Goal: Task Accomplishment & Management: Manage account settings

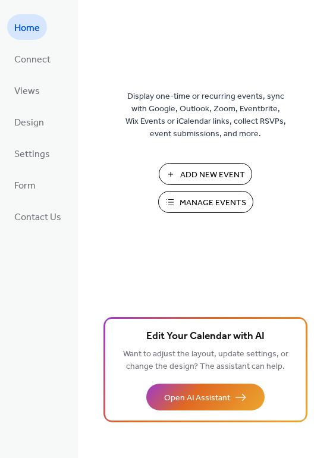
click at [171, 199] on button "Manage Events" at bounding box center [205, 202] width 95 height 22
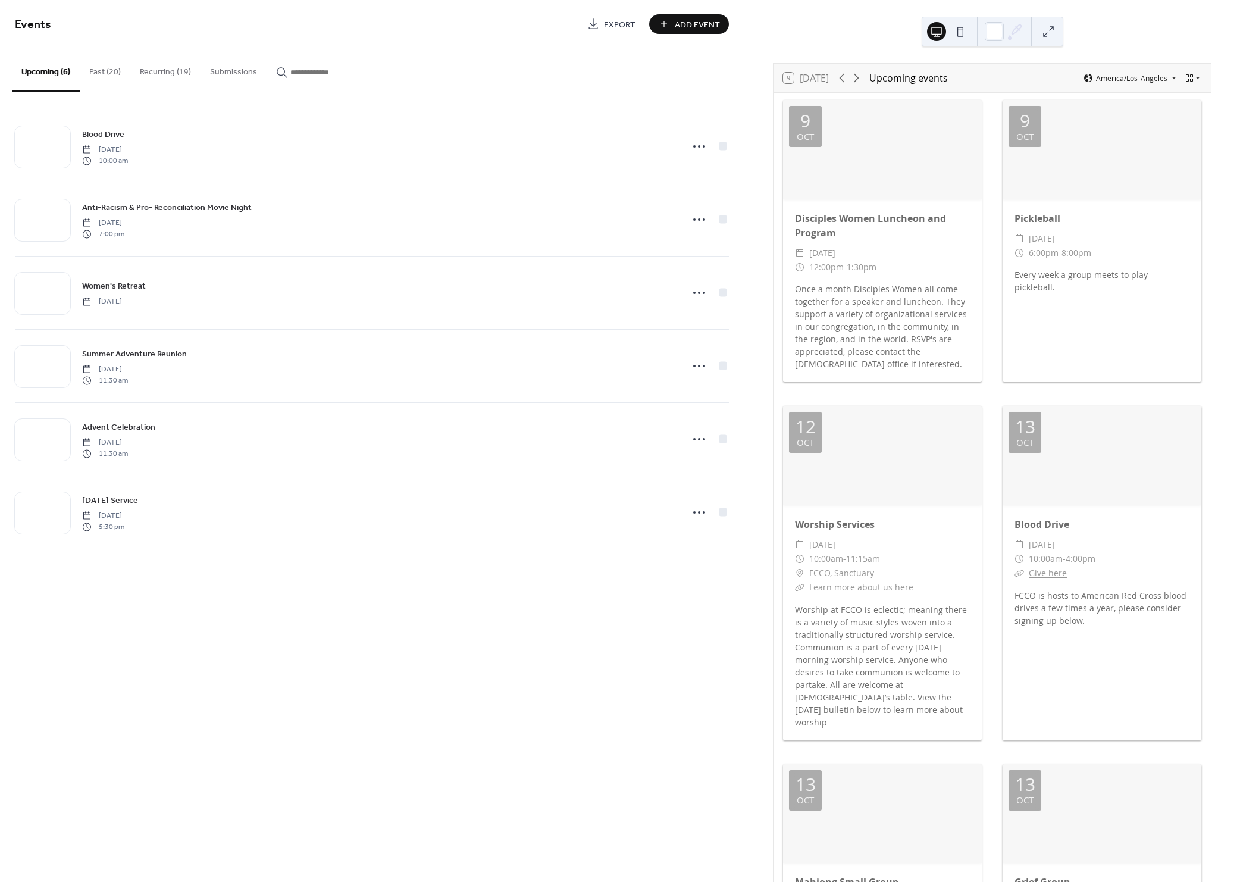
click at [114, 65] on button "Past (20)" at bounding box center [105, 69] width 51 height 42
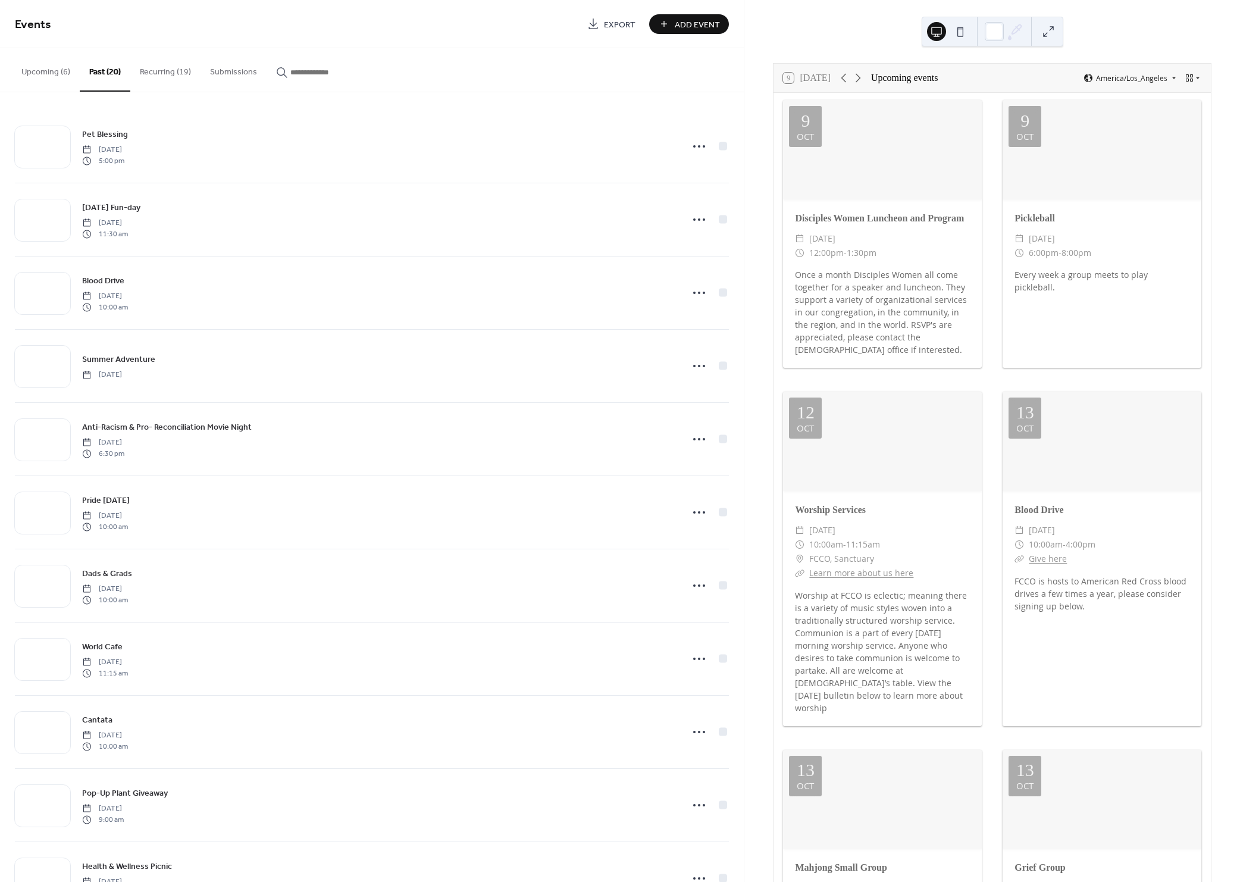
click at [152, 65] on button "Recurring (19)" at bounding box center [165, 69] width 70 height 42
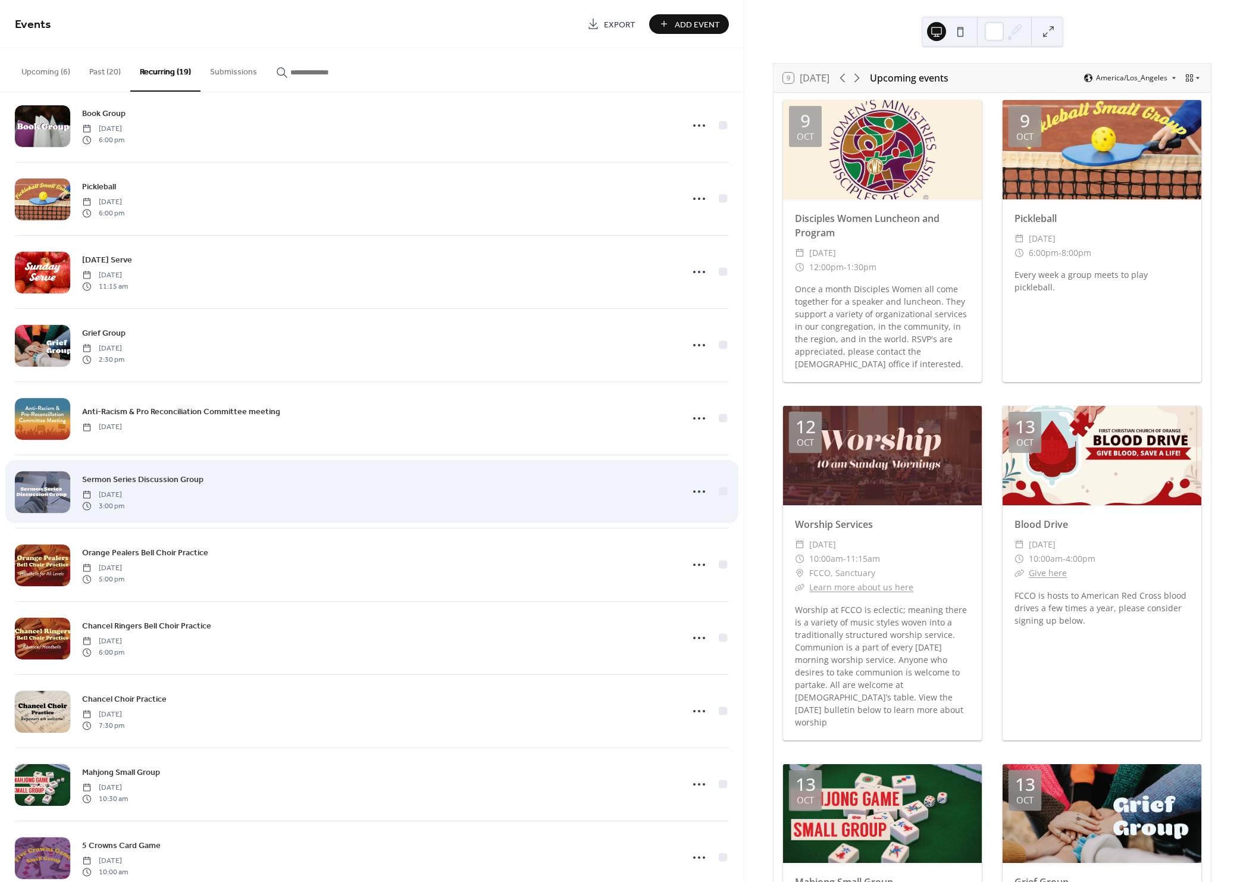
scroll to position [535, 0]
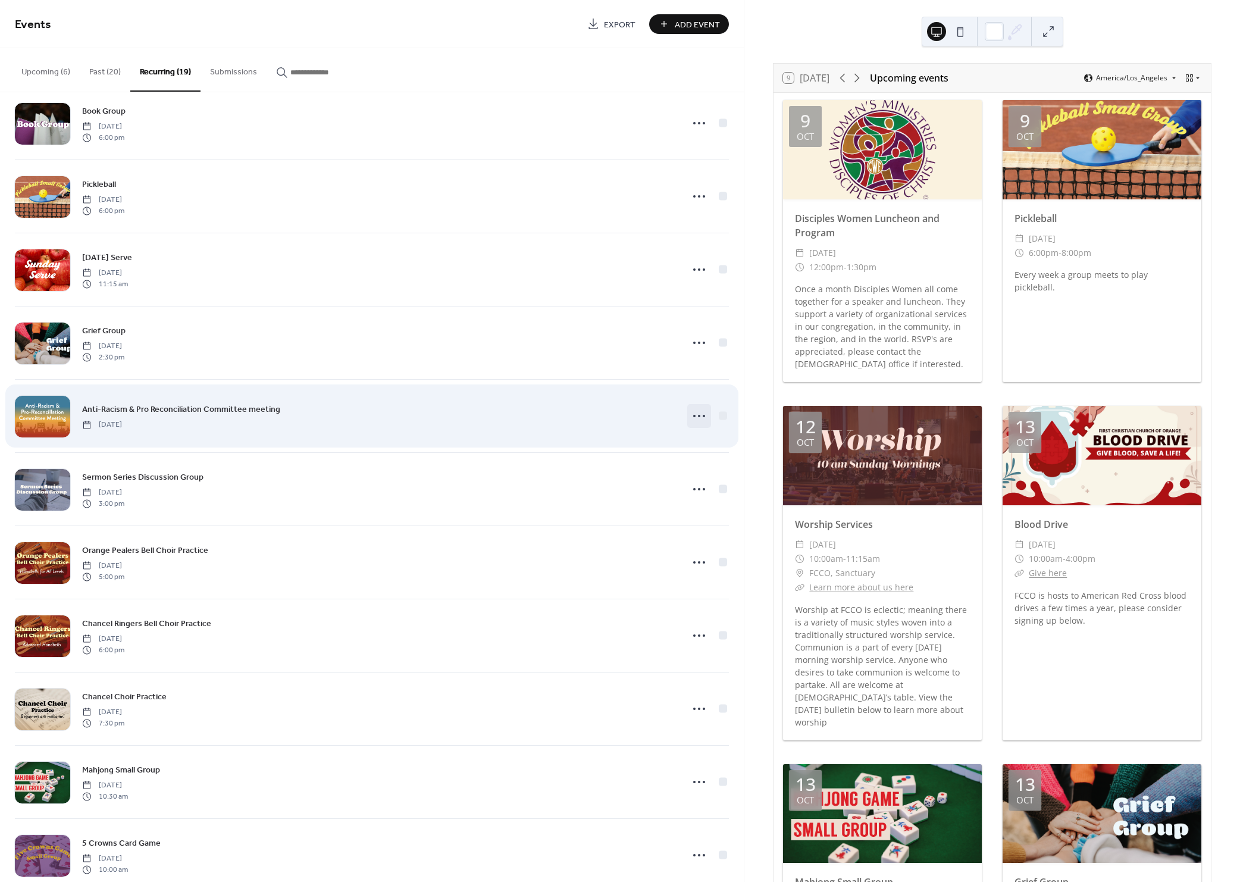
click at [698, 412] on icon at bounding box center [699, 415] width 19 height 19
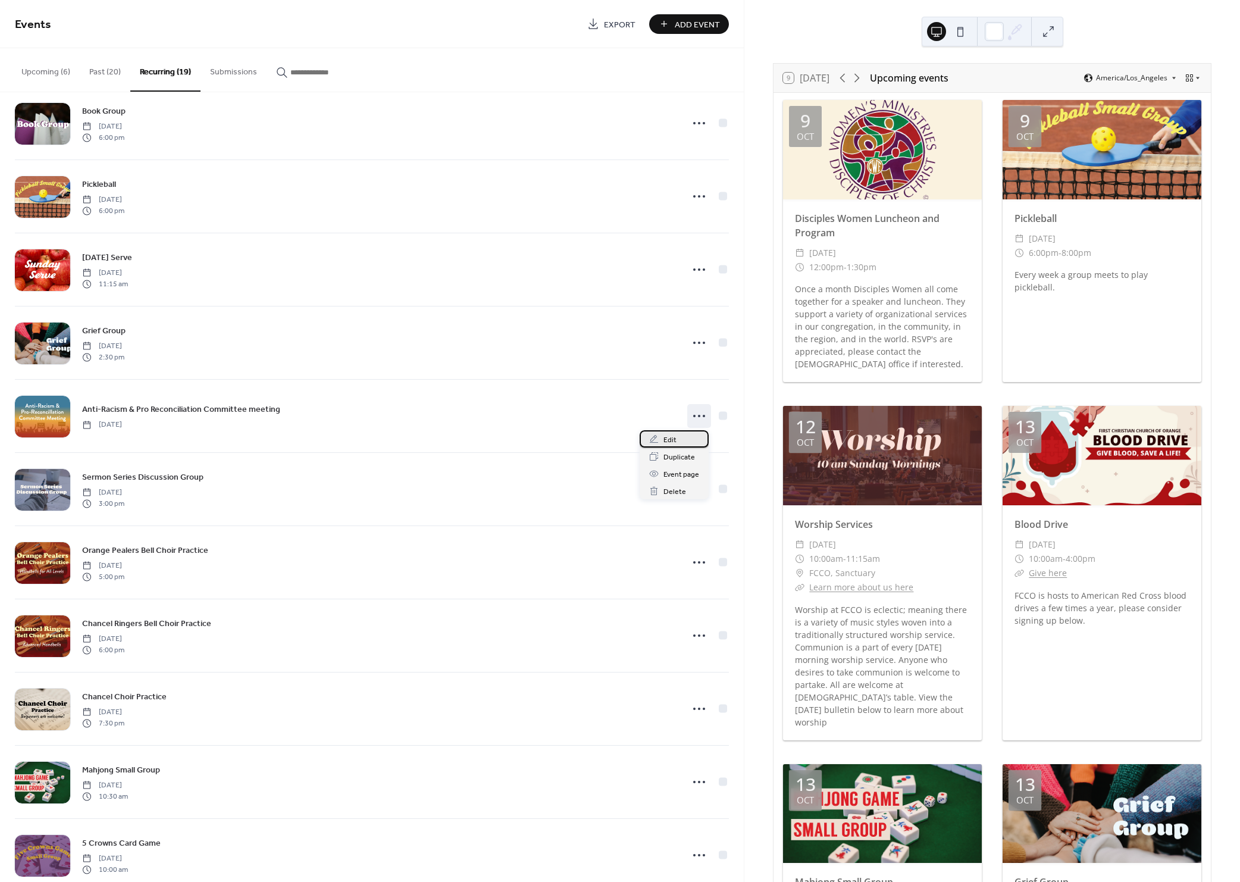
click at [662, 441] on div "Edit" at bounding box center [674, 438] width 69 height 17
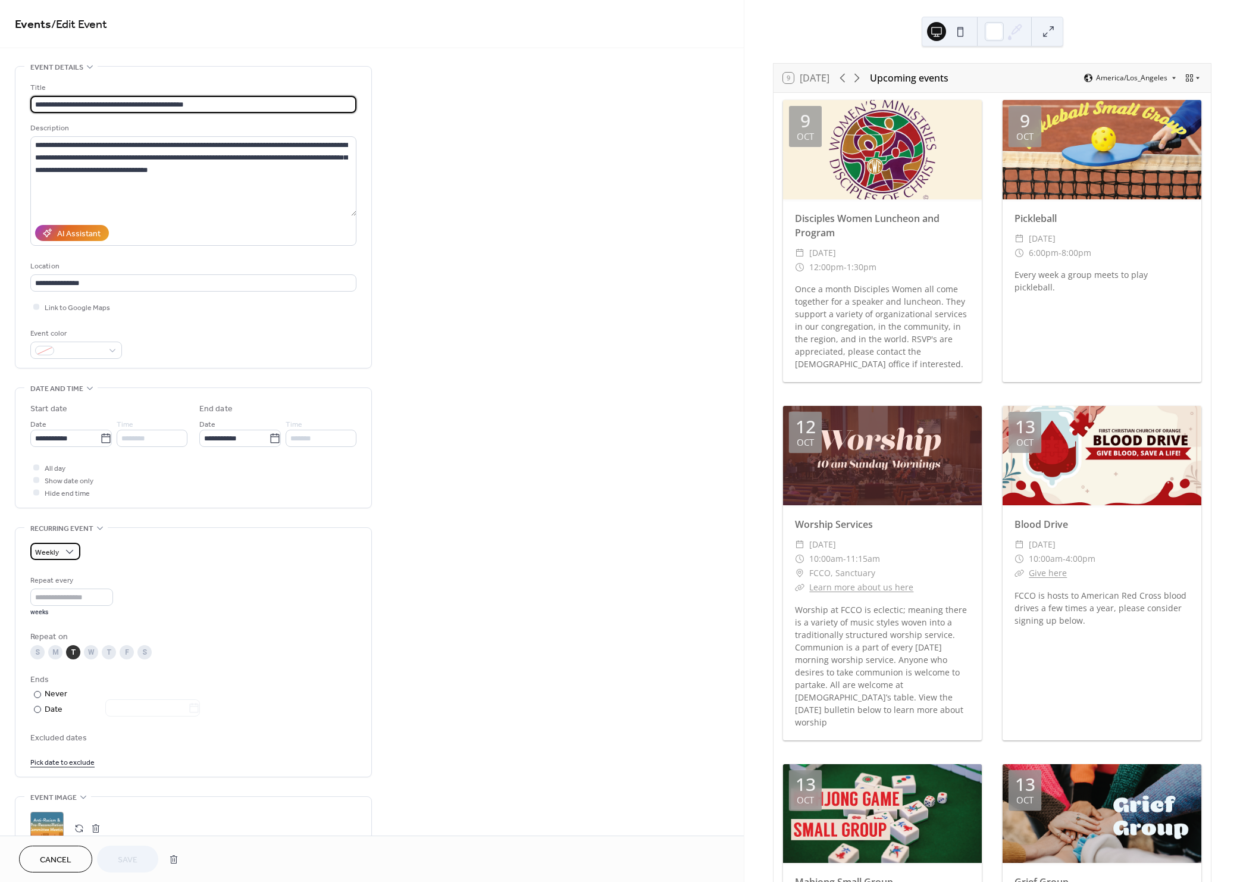
click at [59, 555] on div "Weekly" at bounding box center [55, 551] width 50 height 17
click at [73, 639] on div "Monthly" at bounding box center [65, 639] width 70 height 22
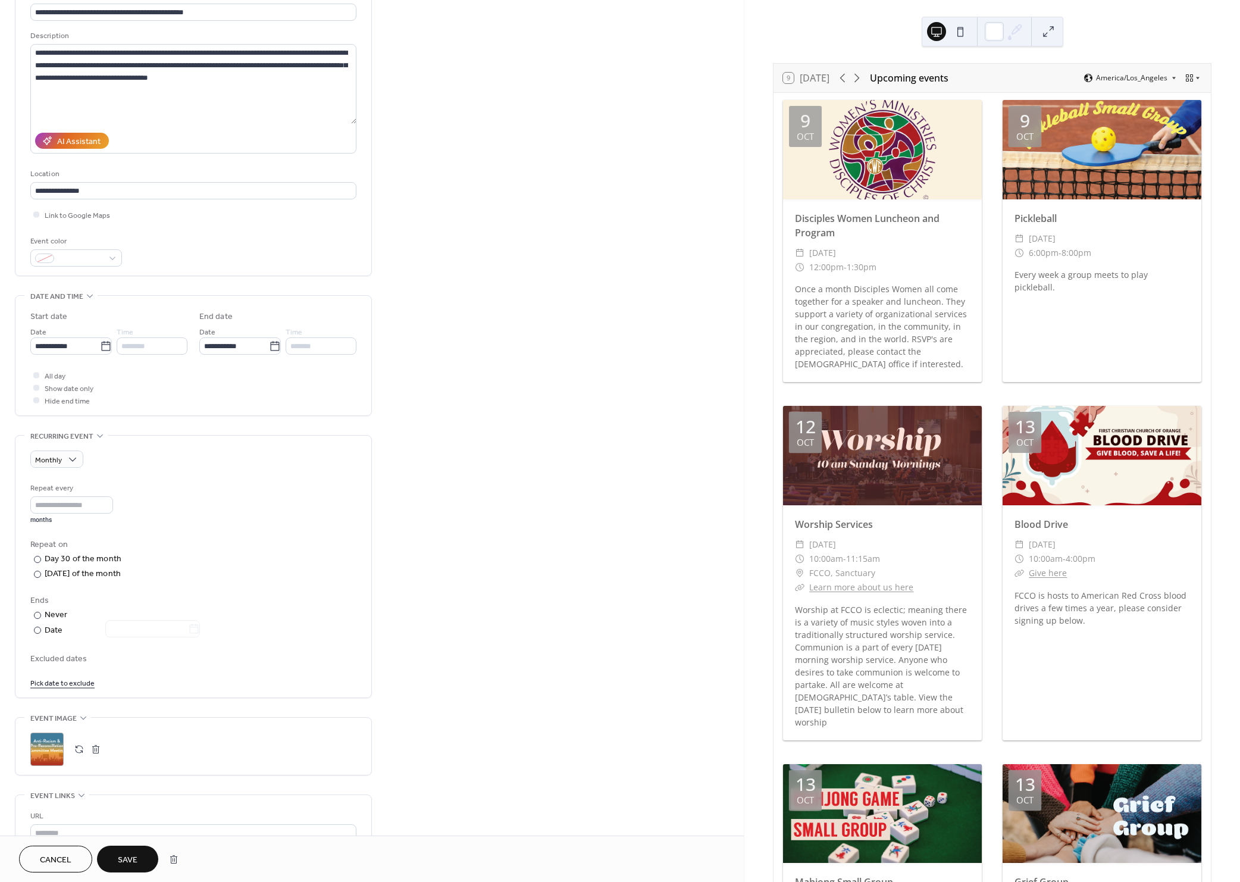
scroll to position [89, 0]
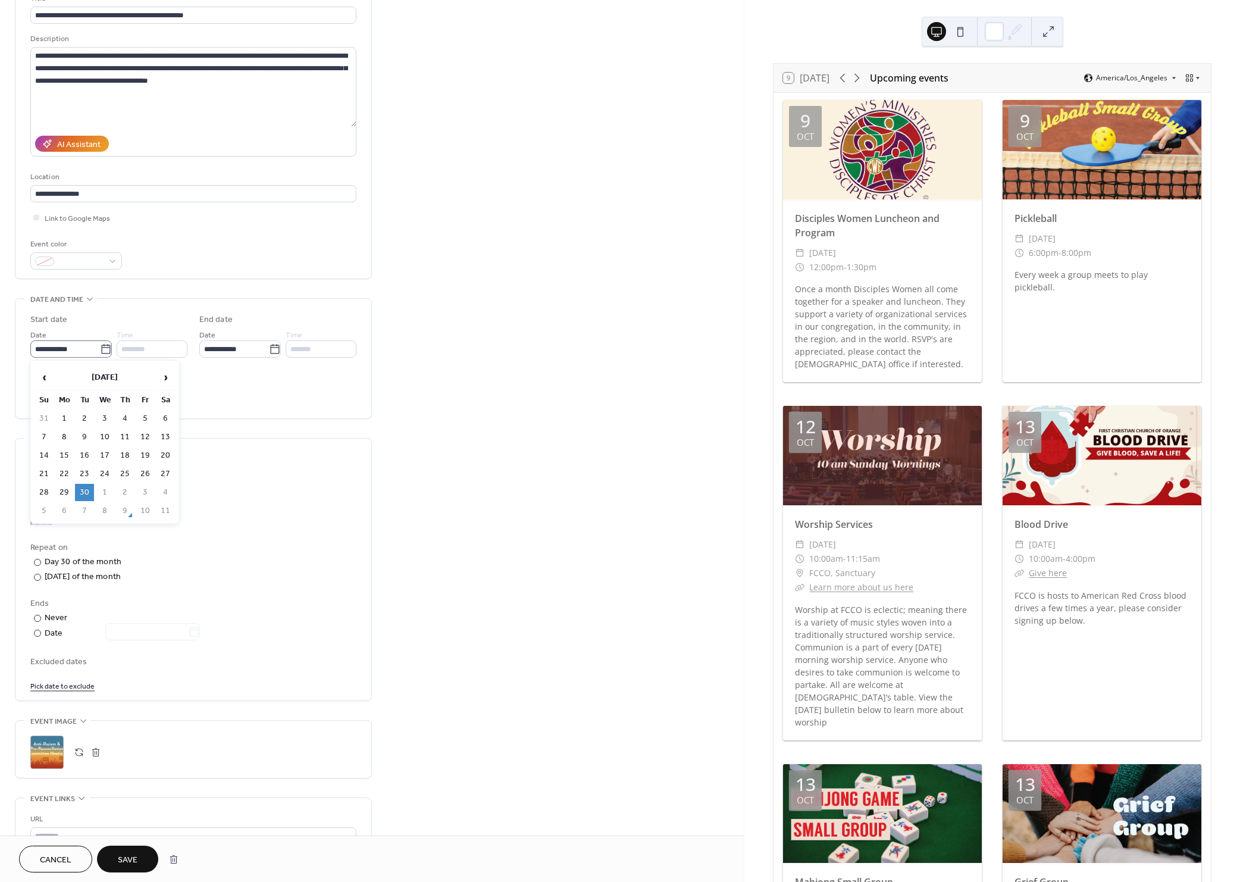
click at [102, 349] on icon at bounding box center [106, 349] width 12 height 12
click at [100, 349] on input "**********" at bounding box center [65, 348] width 70 height 17
click at [167, 379] on span "›" at bounding box center [165, 377] width 18 height 24
click at [79, 441] on td "7" at bounding box center [84, 436] width 19 height 17
type input "**********"
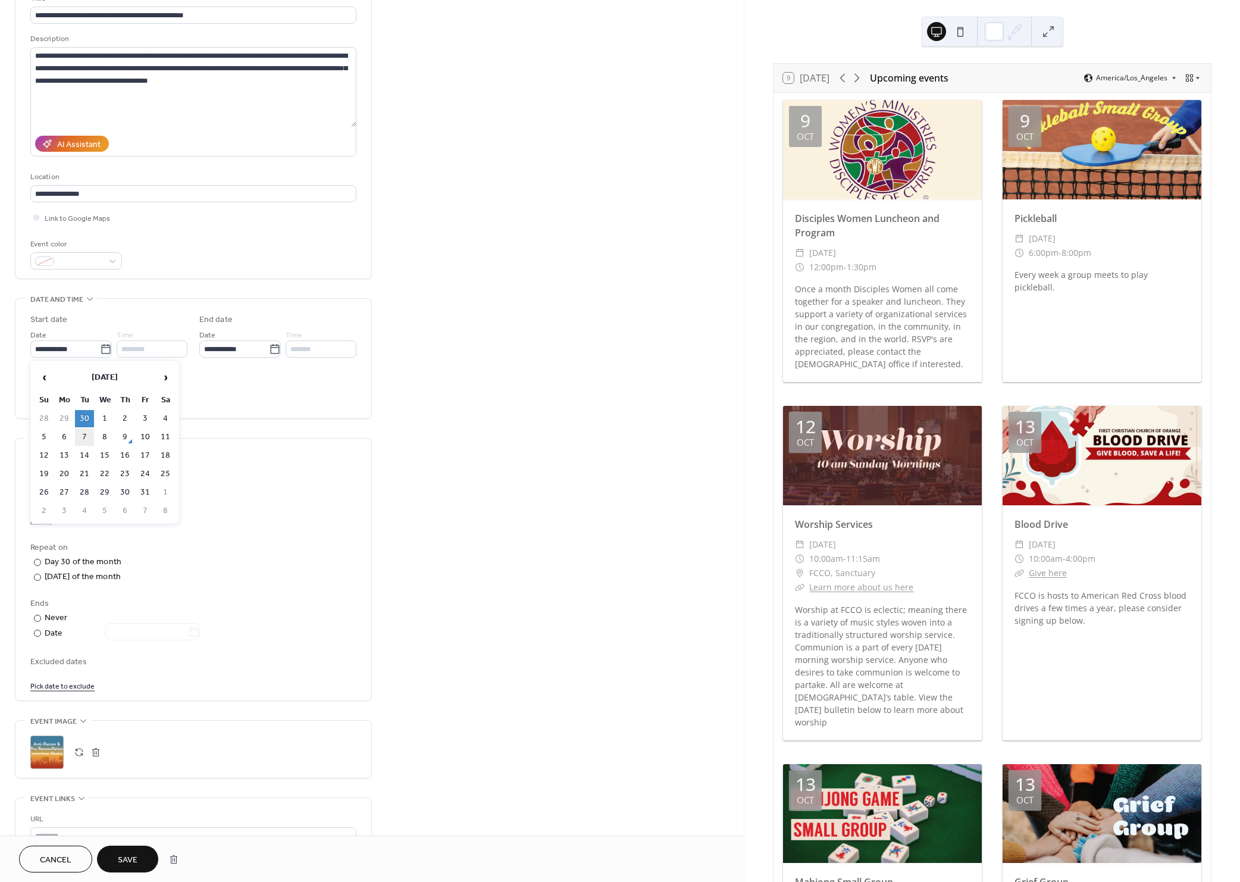
type input "**********"
click at [202, 585] on div "Repeat every * months Repeat on ​ Day 7 of the month ​ First Tuesday of the mon…" at bounding box center [193, 588] width 326 height 206
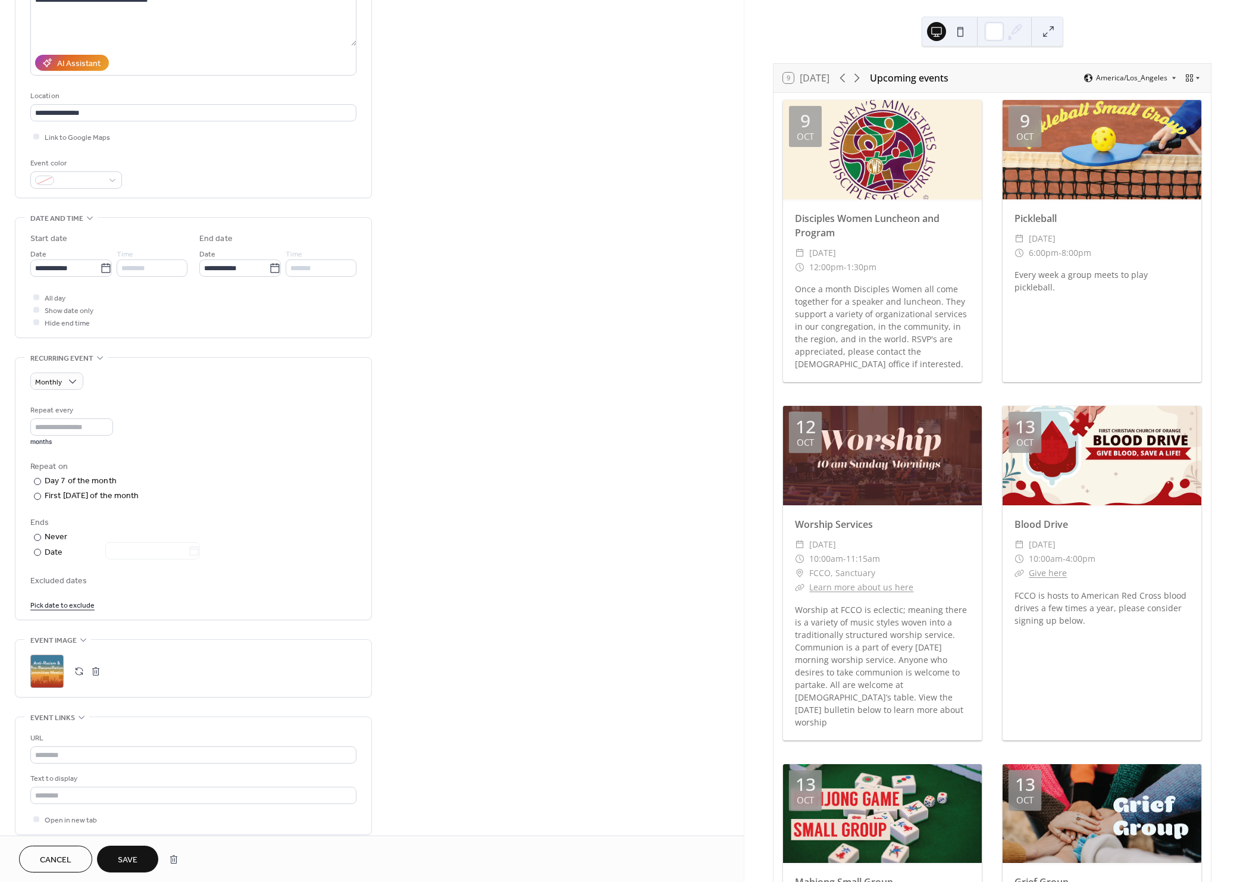
scroll to position [178, 0]
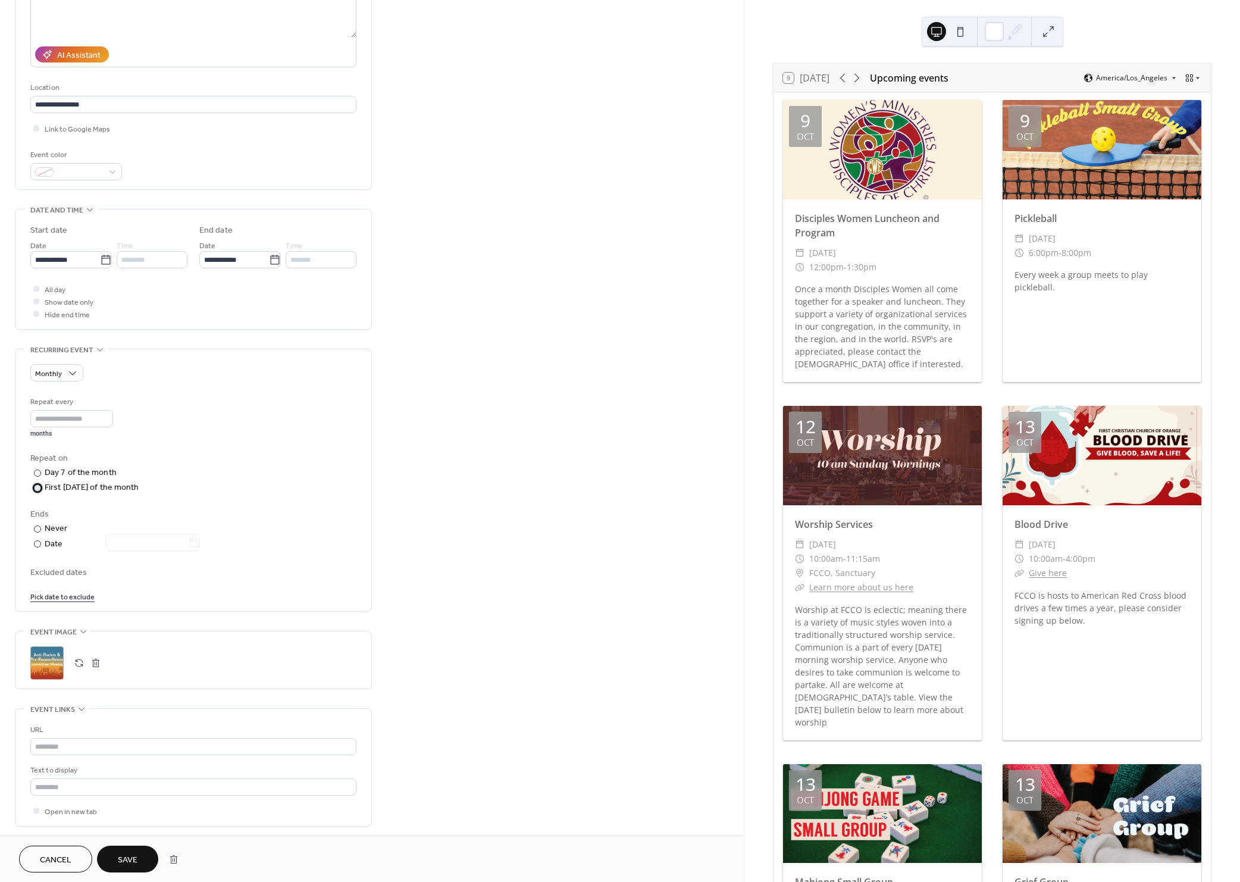
click at [54, 487] on div "First [DATE] of the month" at bounding box center [92, 487] width 95 height 12
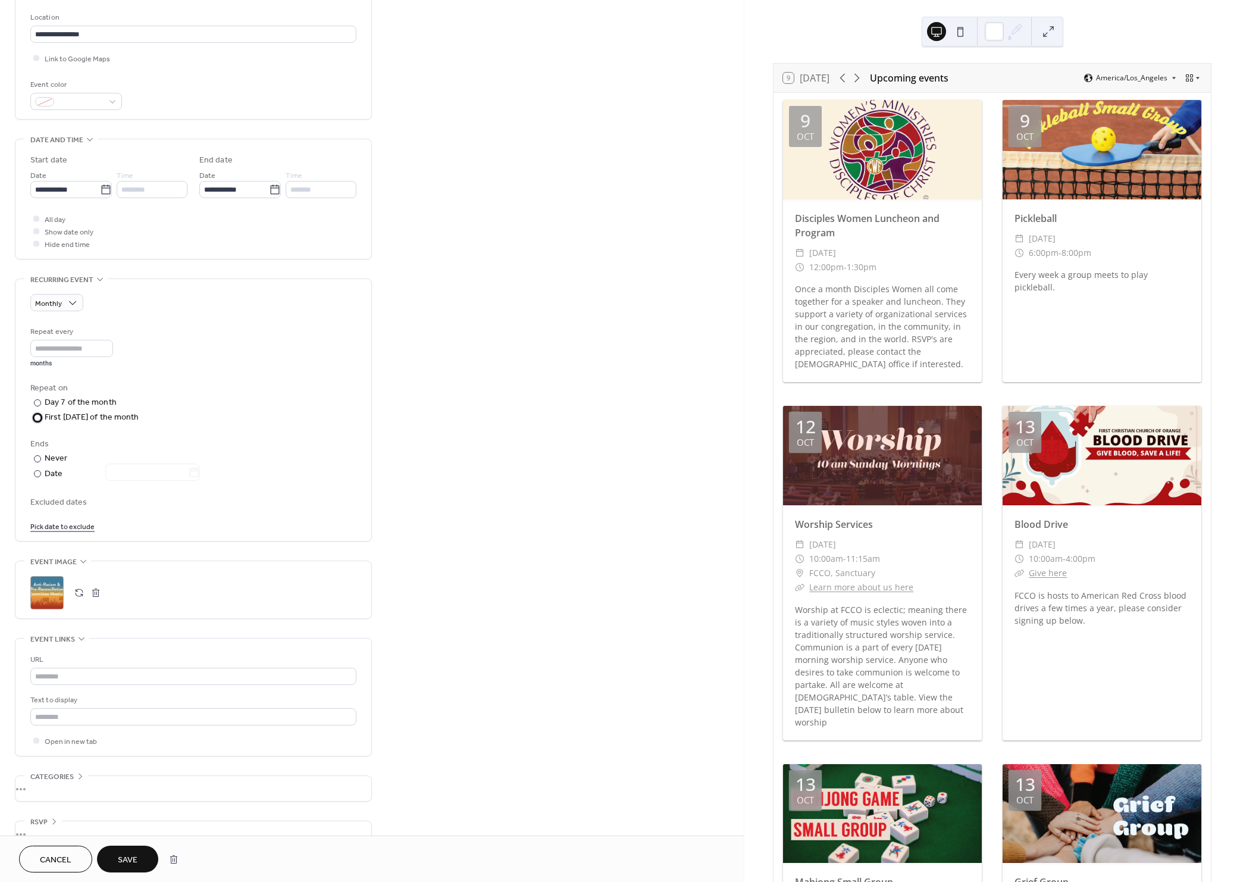
scroll to position [272, 0]
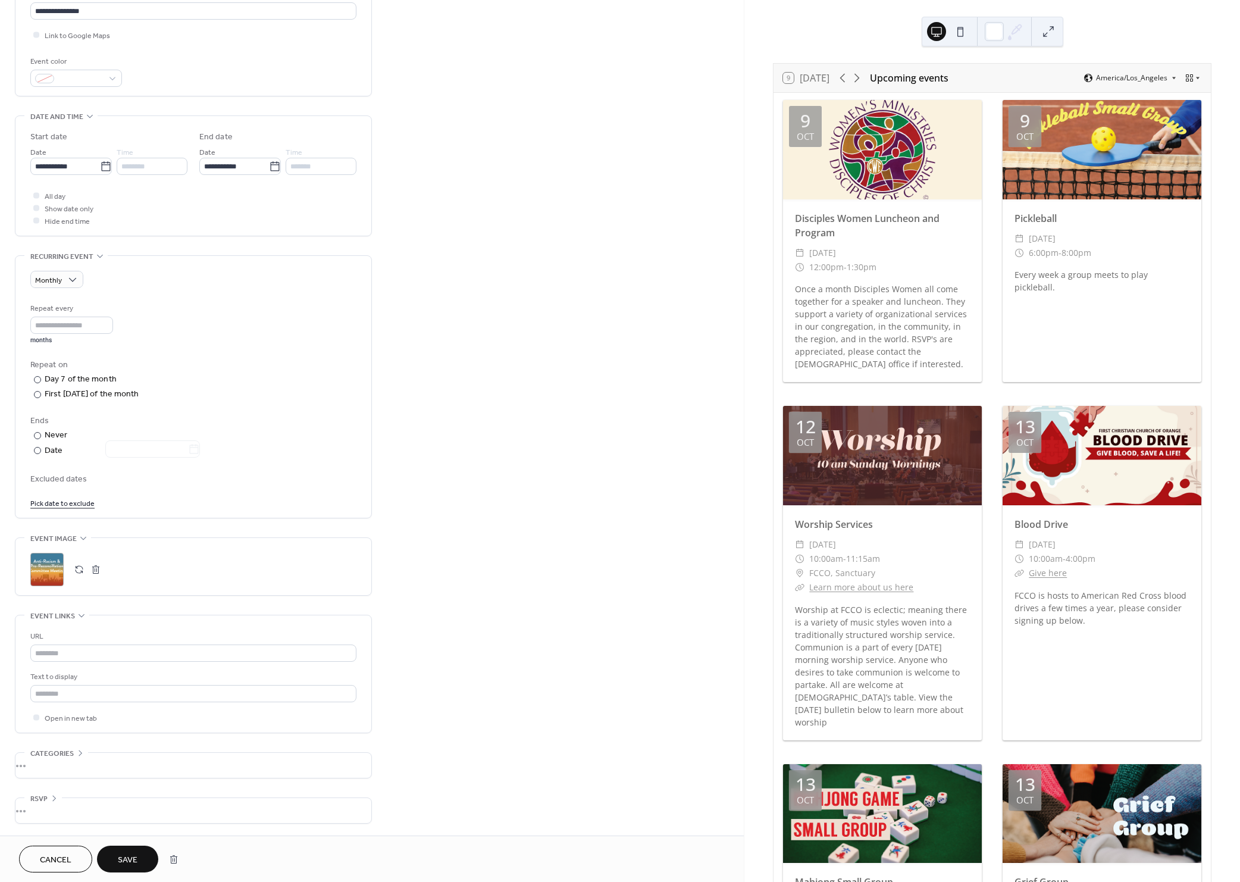
click at [126, 859] on span "Save" at bounding box center [128, 860] width 20 height 12
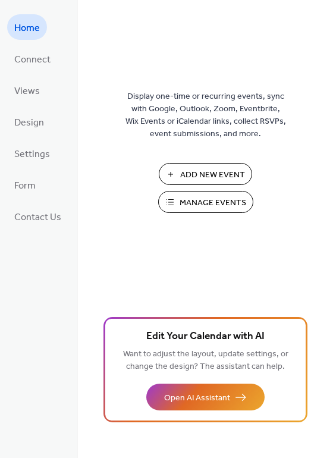
click at [209, 200] on span "Manage Events" at bounding box center [213, 203] width 67 height 12
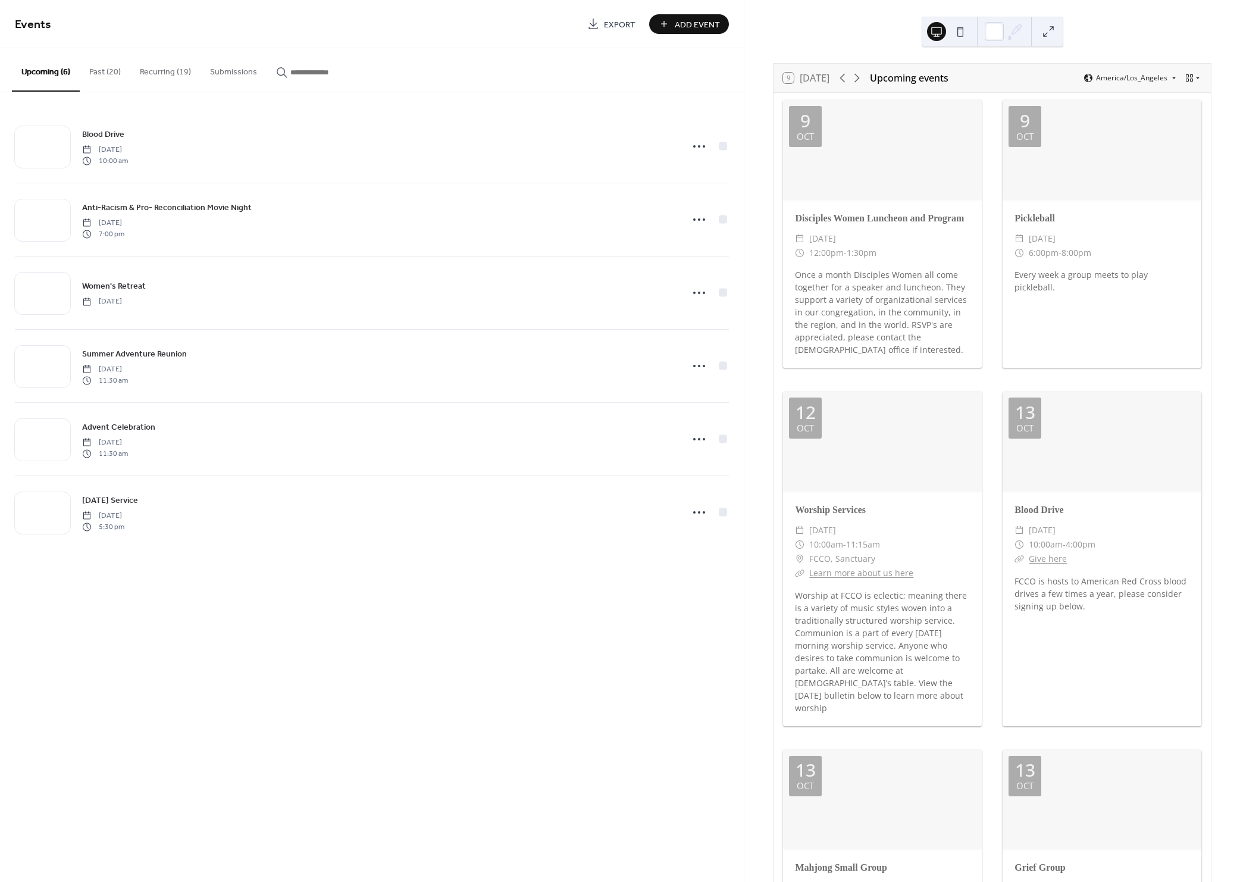
click at [174, 69] on button "Recurring (19)" at bounding box center [165, 69] width 70 height 42
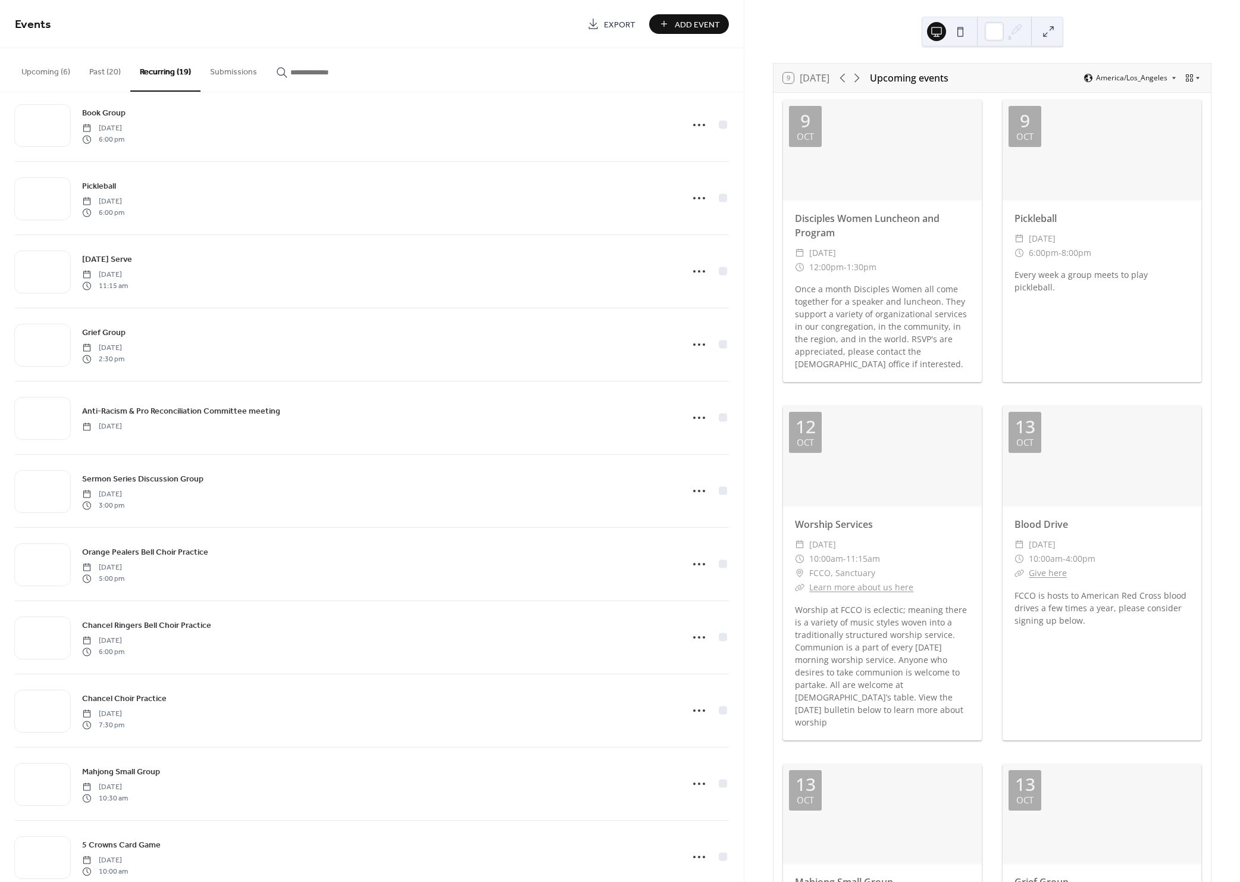
scroll to position [636, 0]
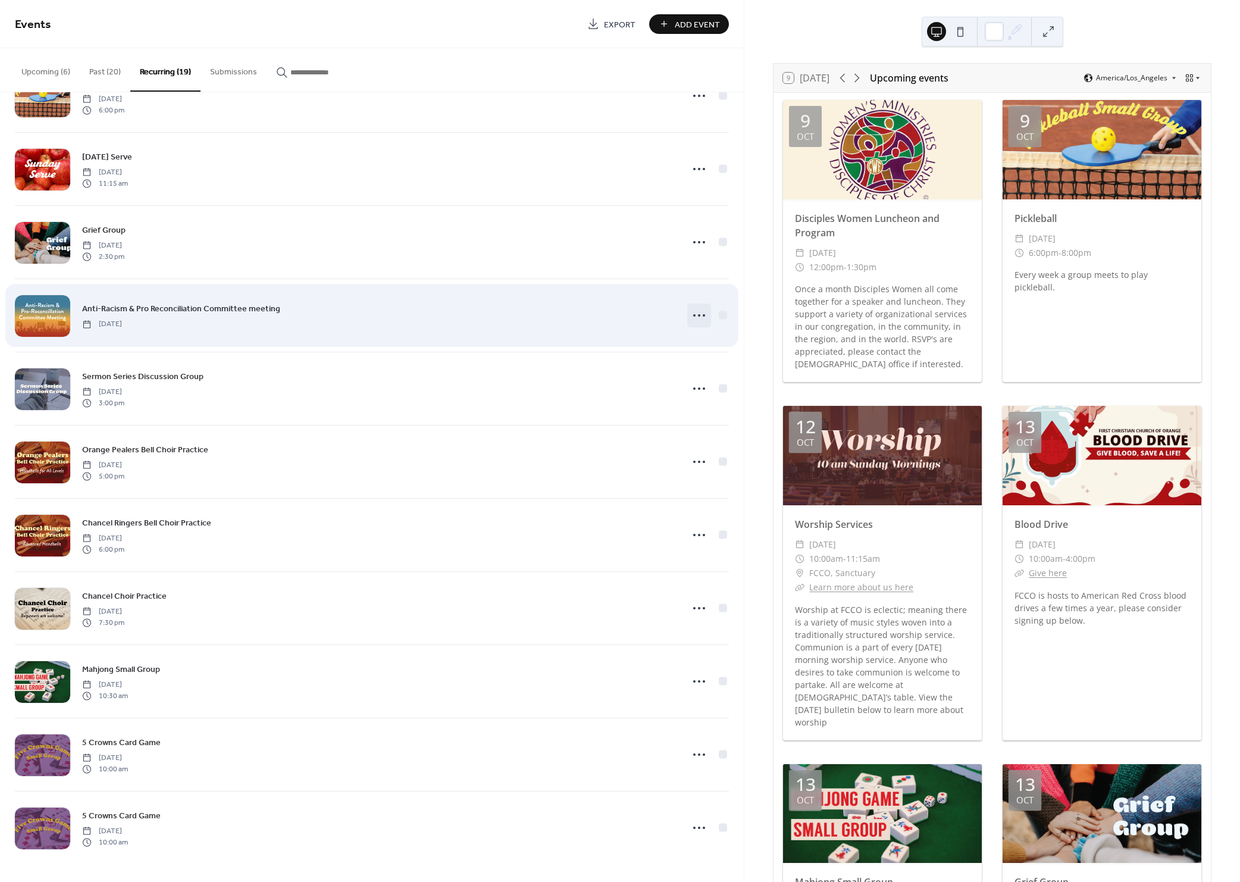
click at [696, 314] on icon at bounding box center [699, 315] width 19 height 19
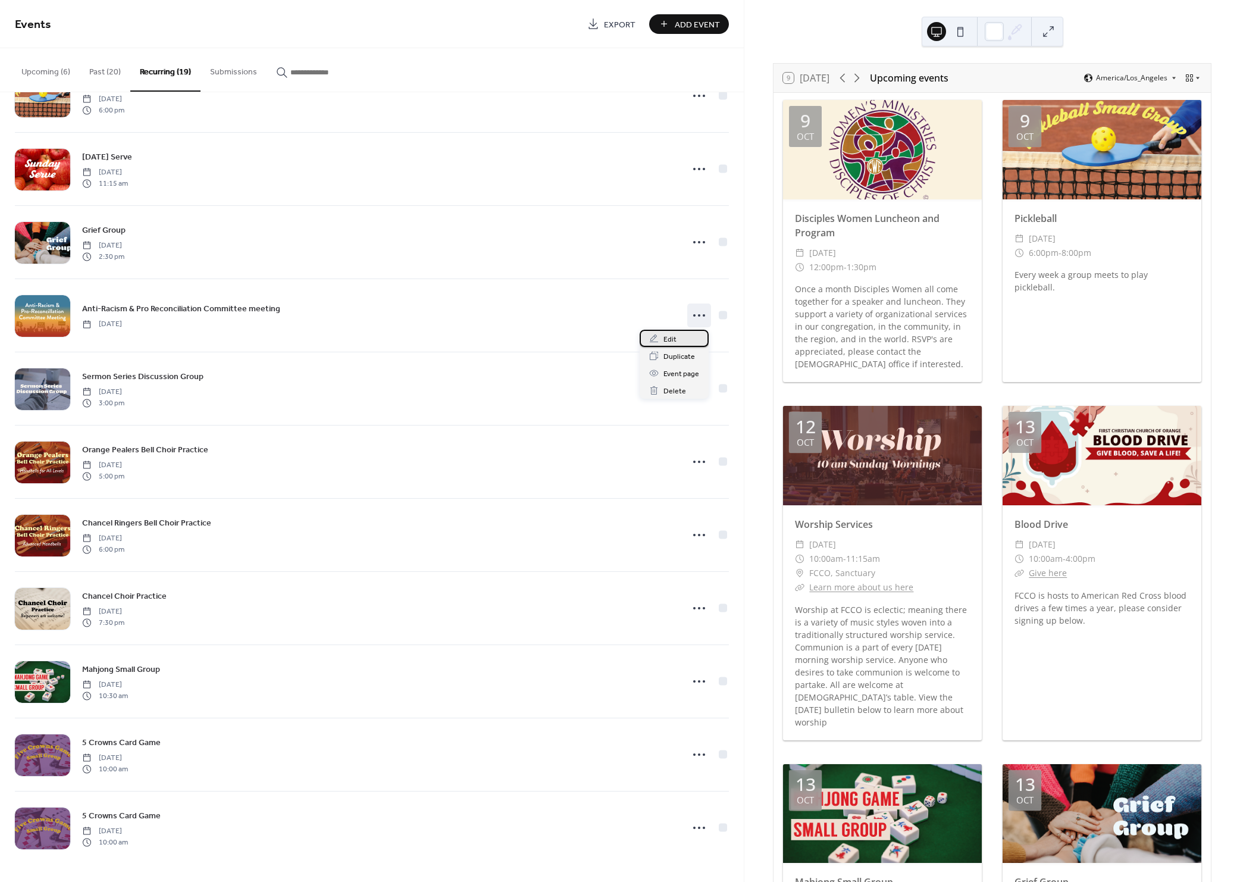
click at [673, 340] on span "Edit" at bounding box center [669, 339] width 13 height 12
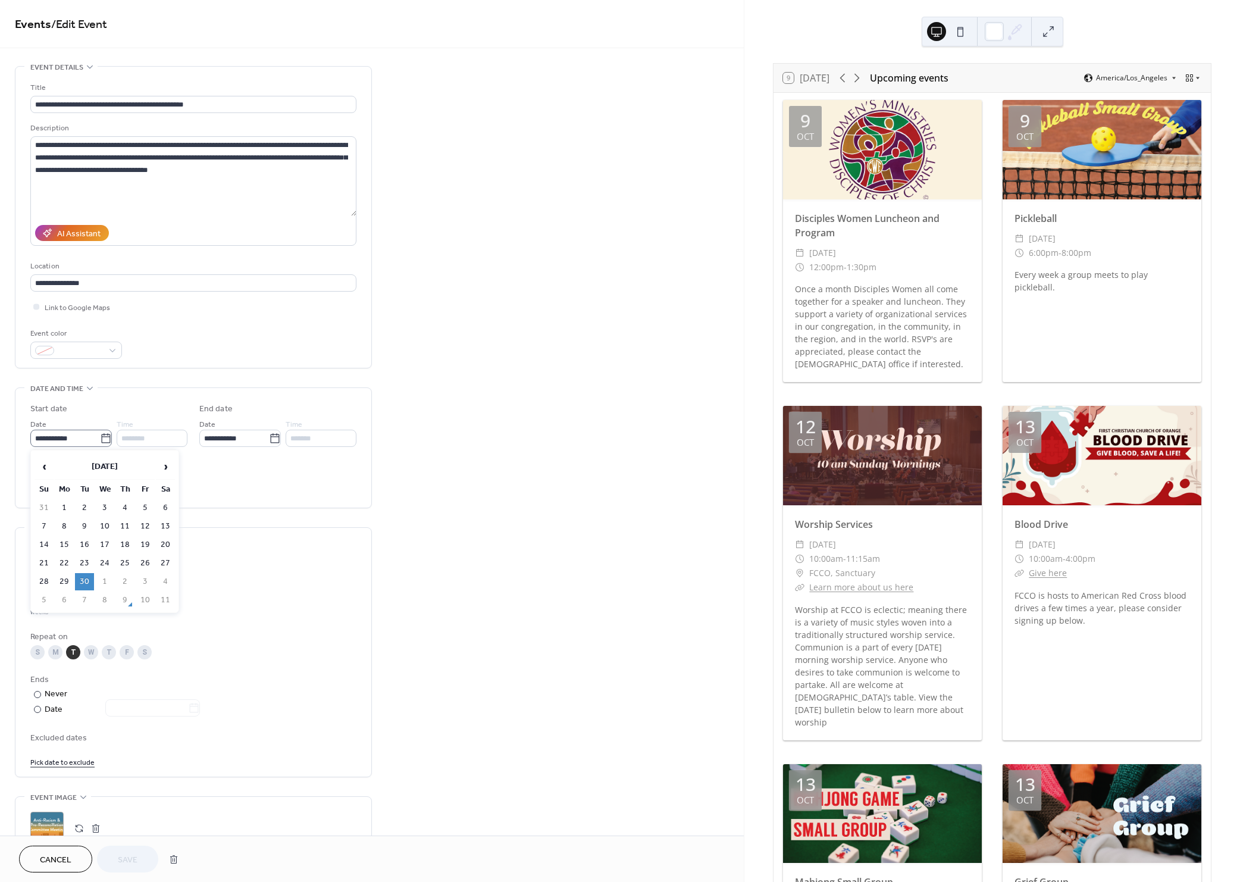
click at [100, 441] on icon at bounding box center [106, 439] width 12 height 12
click at [99, 441] on input "**********" at bounding box center [65, 438] width 70 height 17
click at [164, 463] on span "›" at bounding box center [165, 467] width 18 height 24
click at [89, 522] on td "7" at bounding box center [84, 526] width 19 height 17
type input "**********"
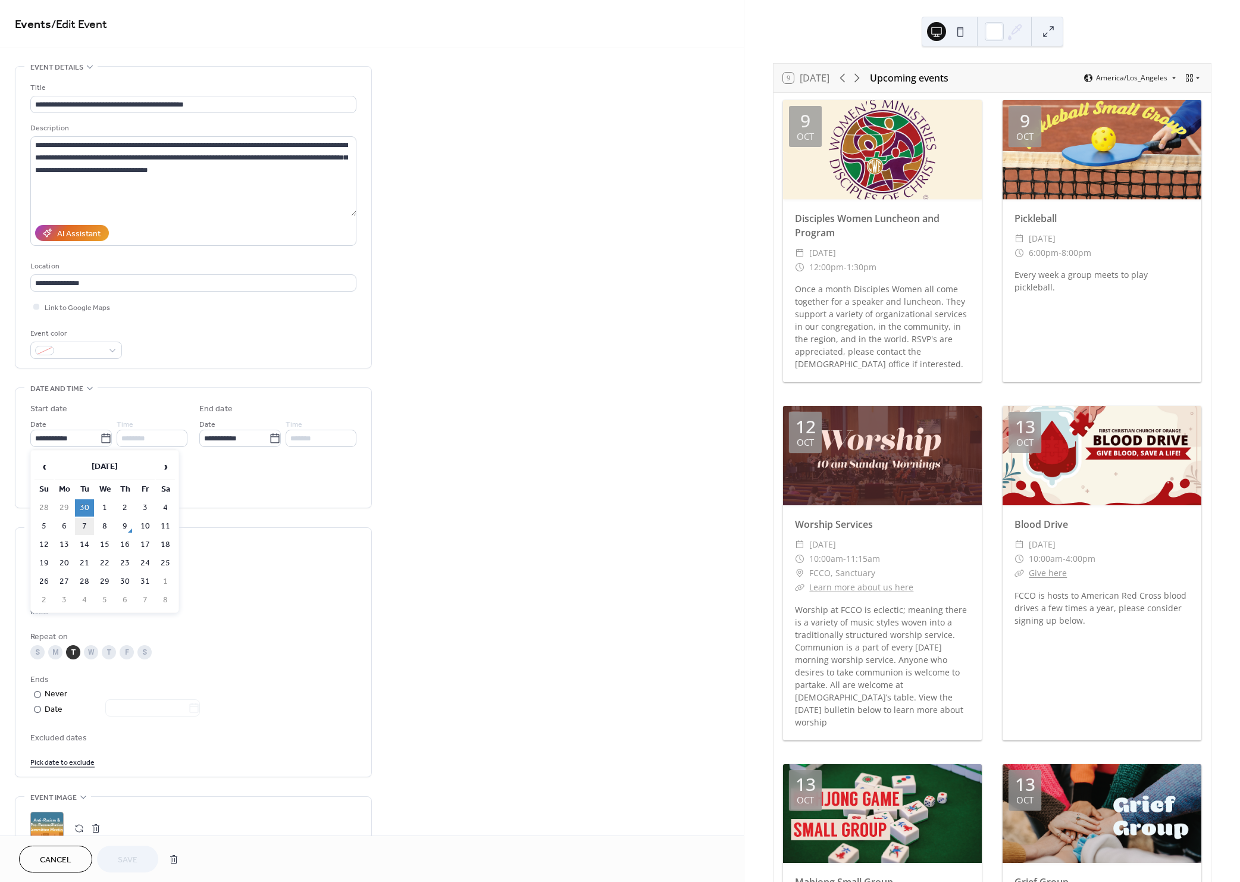
type input "**********"
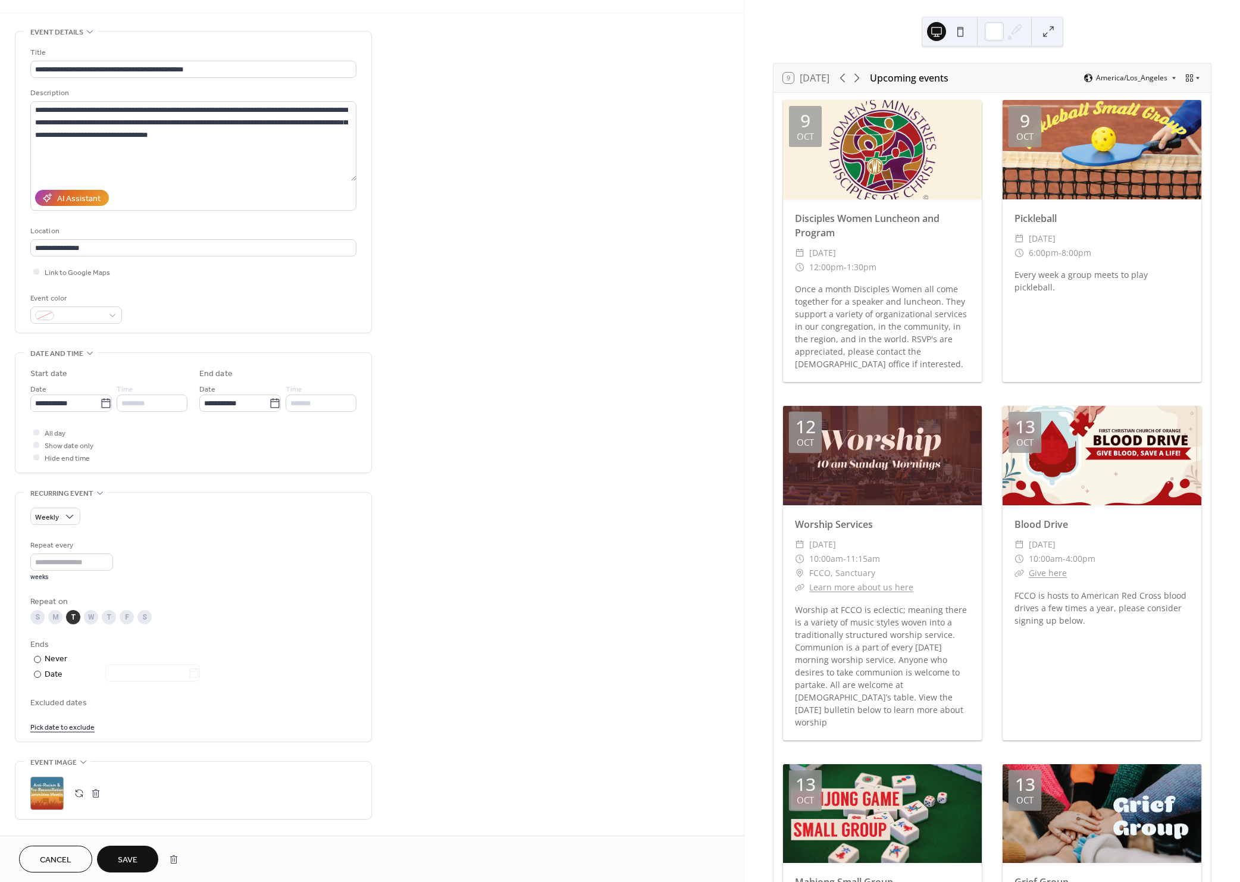
scroll to position [89, 0]
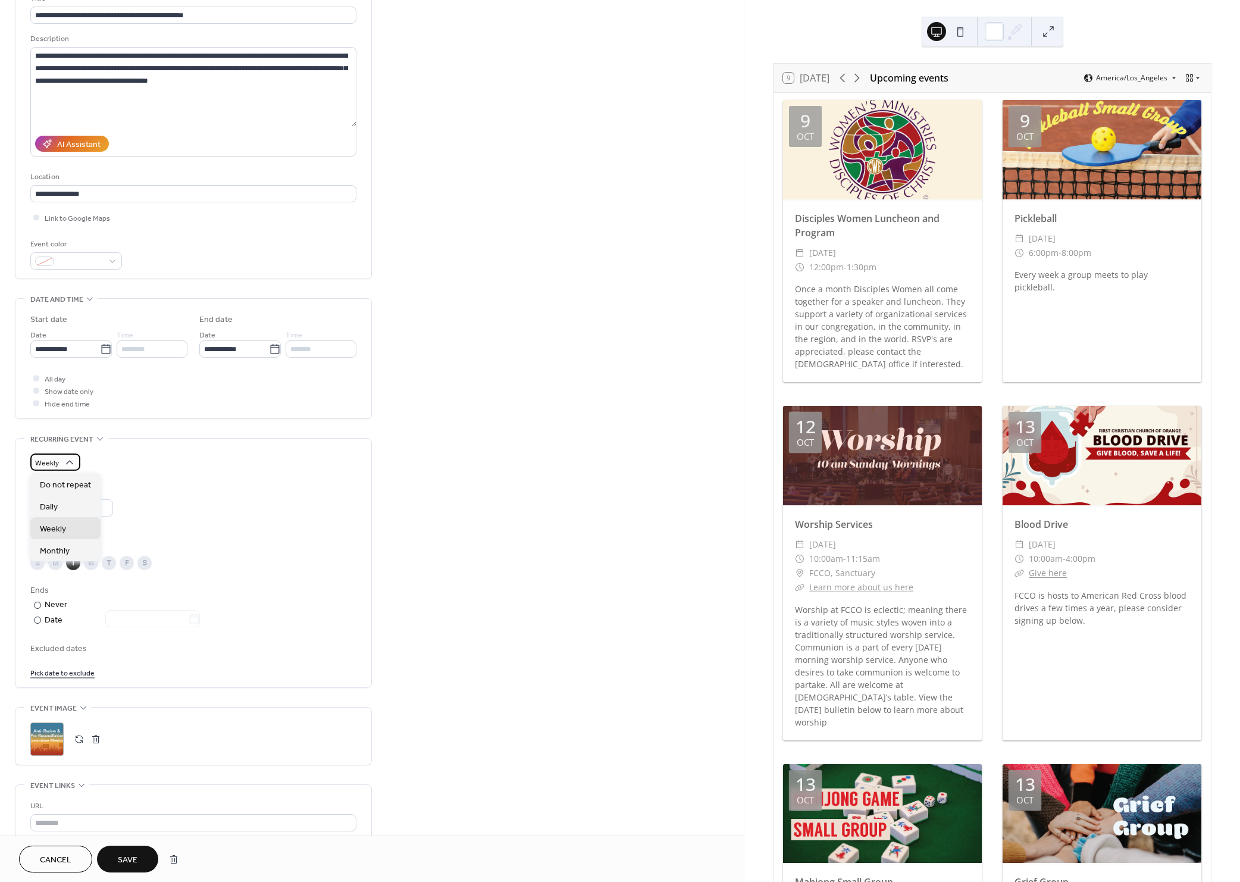
click at [77, 465] on div "Weekly" at bounding box center [55, 461] width 50 height 17
click at [77, 543] on div "Monthly" at bounding box center [65, 550] width 70 height 22
click at [51, 578] on div "First [DATE] of the month" at bounding box center [92, 577] width 95 height 12
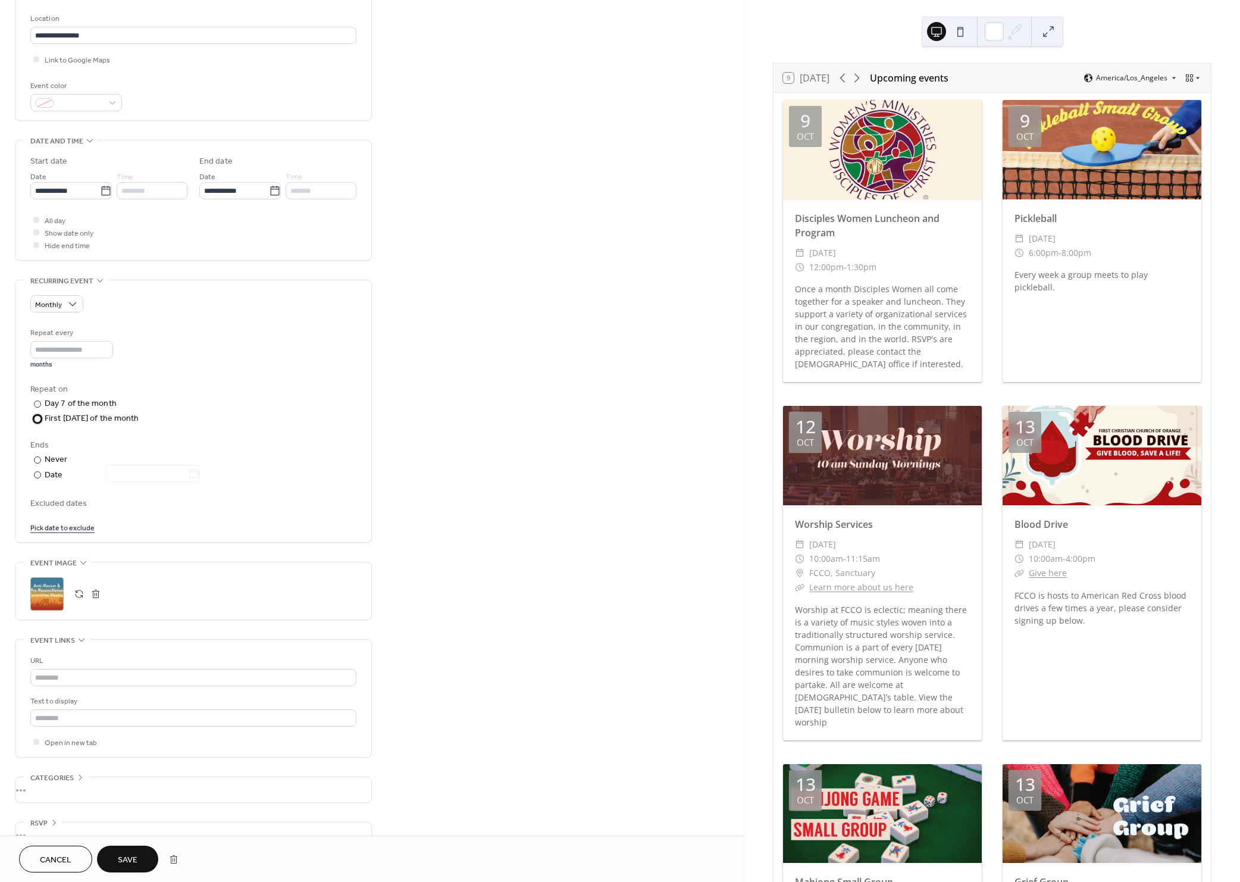
scroll to position [272, 0]
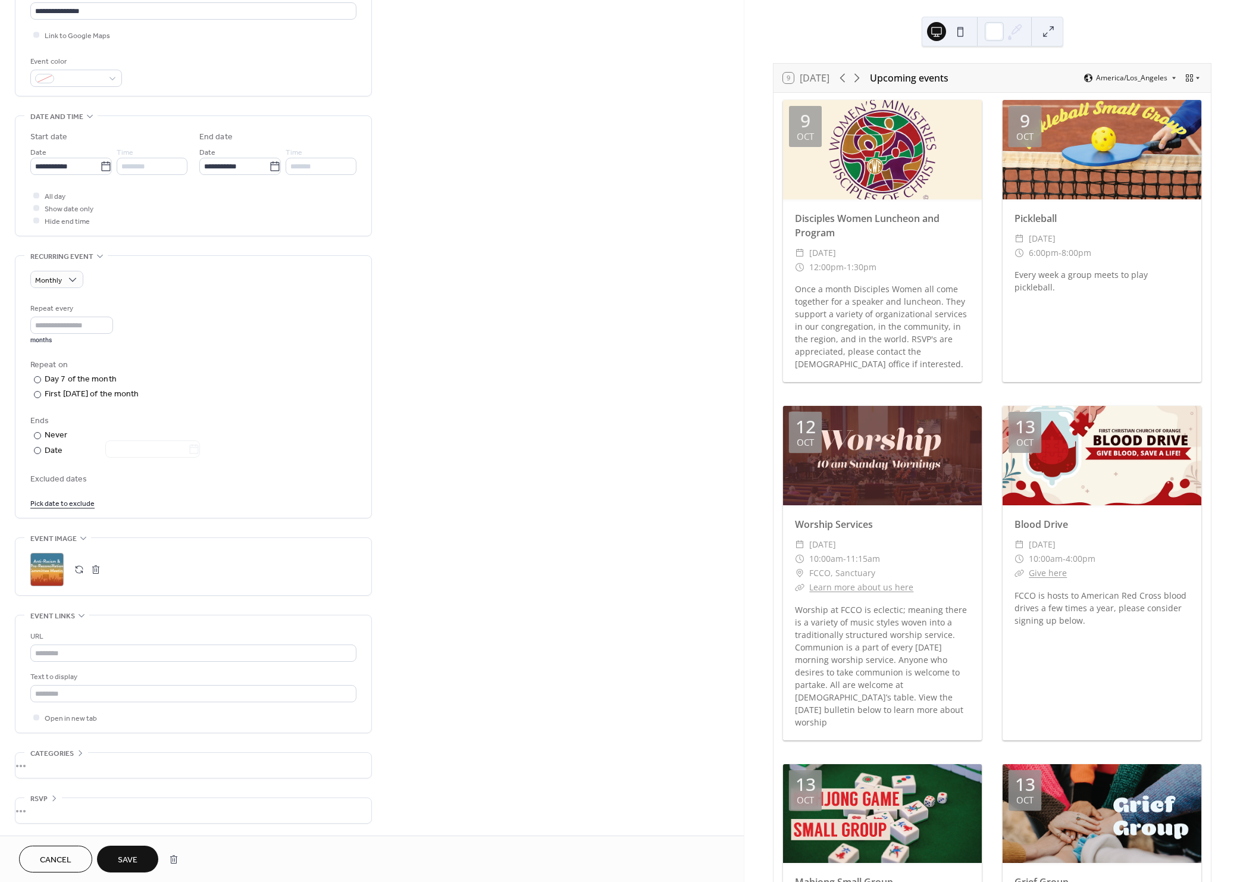
click at [127, 856] on span "Save" at bounding box center [128, 860] width 20 height 12
